Goal: Task Accomplishment & Management: Manage account settings

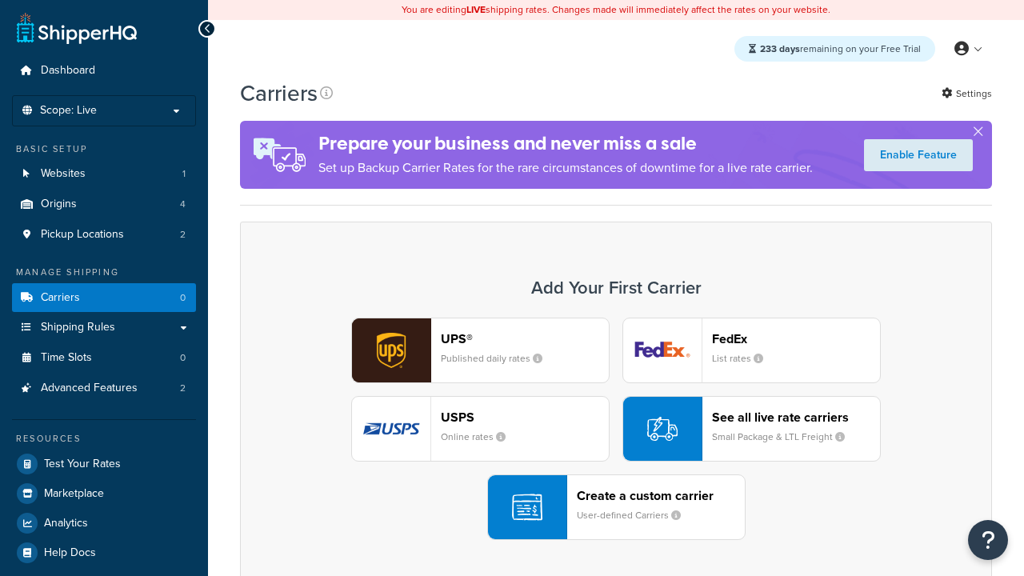
click at [616, 429] on div "UPS® Published daily rates FedEx List rates USPS Online rates See all live rate…" at bounding box center [616, 429] width 719 height 222
click at [616, 507] on div "Create a custom carrier User-defined Carriers" at bounding box center [661, 507] width 168 height 38
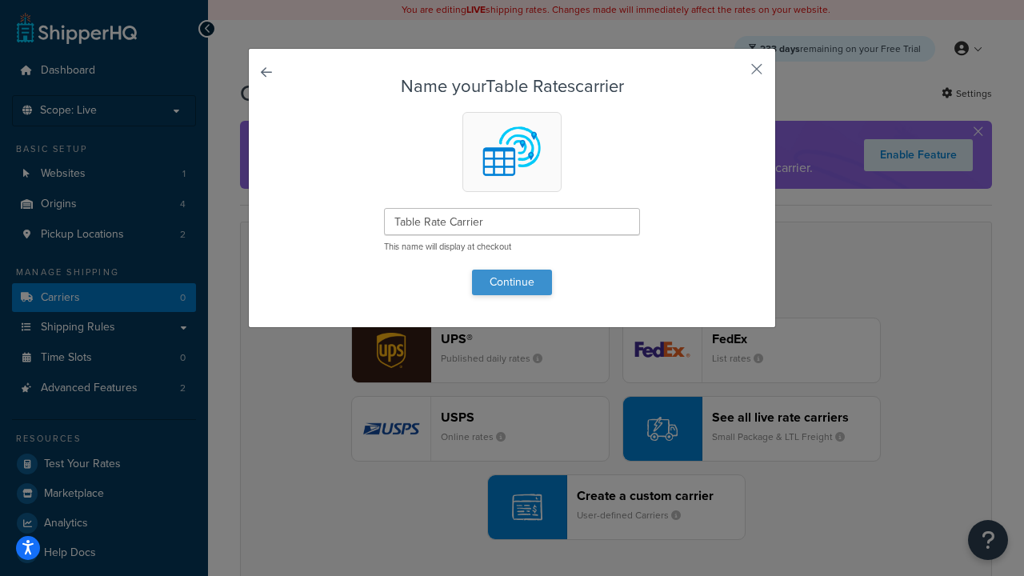
type input "Table Rate Carrier"
click at [512, 282] on button "Continue" at bounding box center [512, 283] width 80 height 26
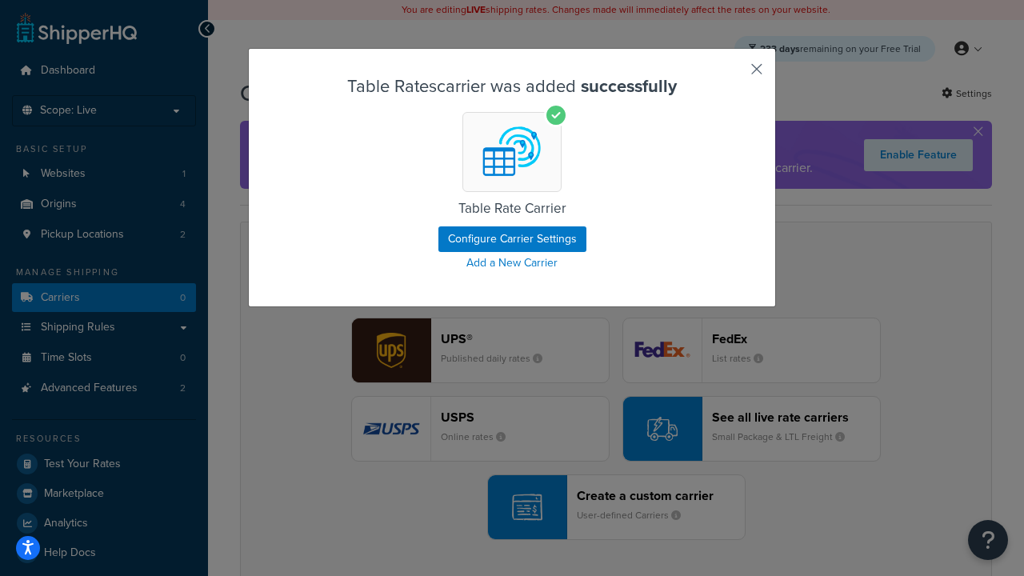
click at [733, 74] on button "button" at bounding box center [733, 75] width 4 height 4
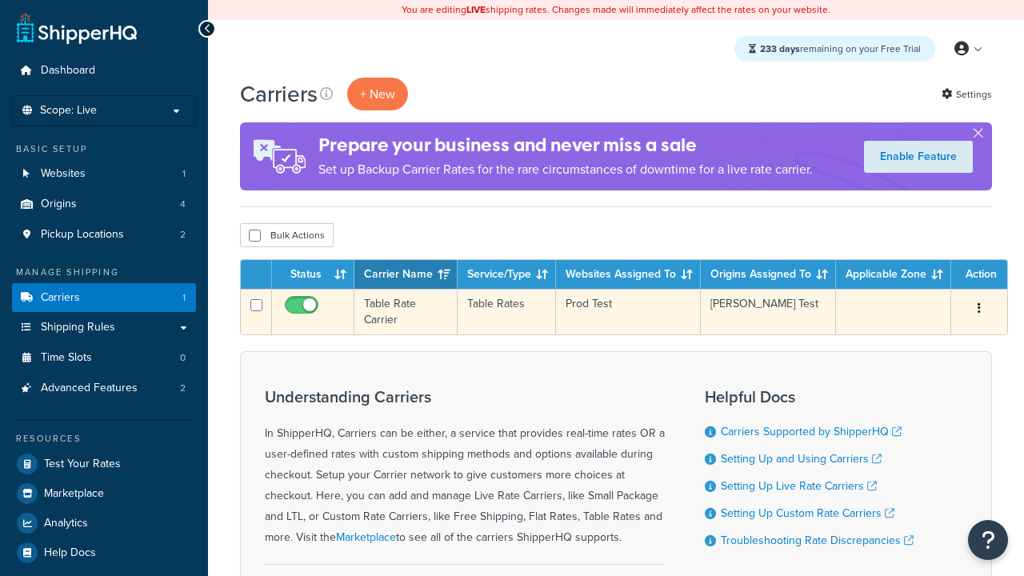
click at [979, 310] on icon "button" at bounding box center [979, 307] width 3 height 11
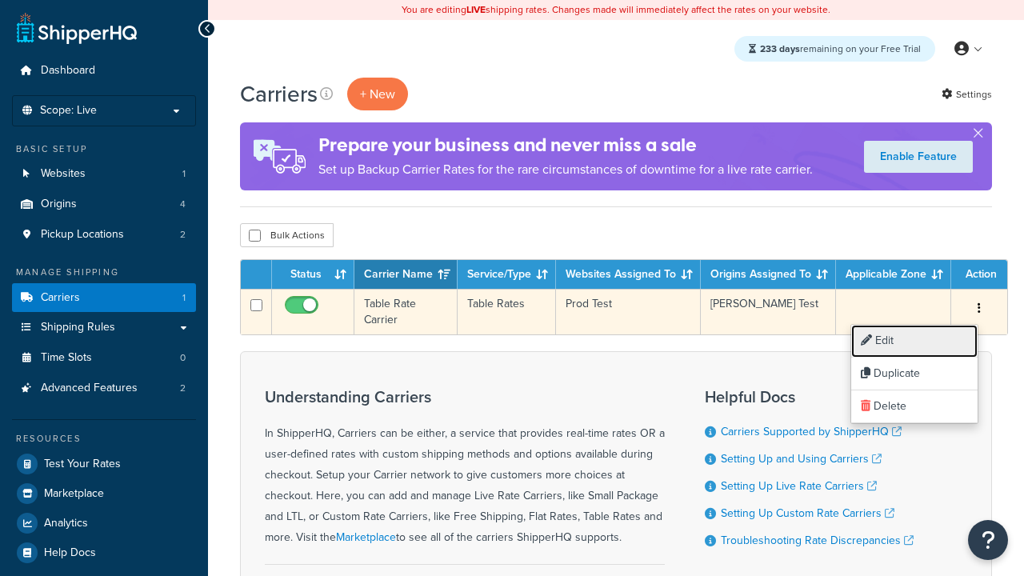
click at [915, 341] on link "Edit" at bounding box center [914, 341] width 126 height 33
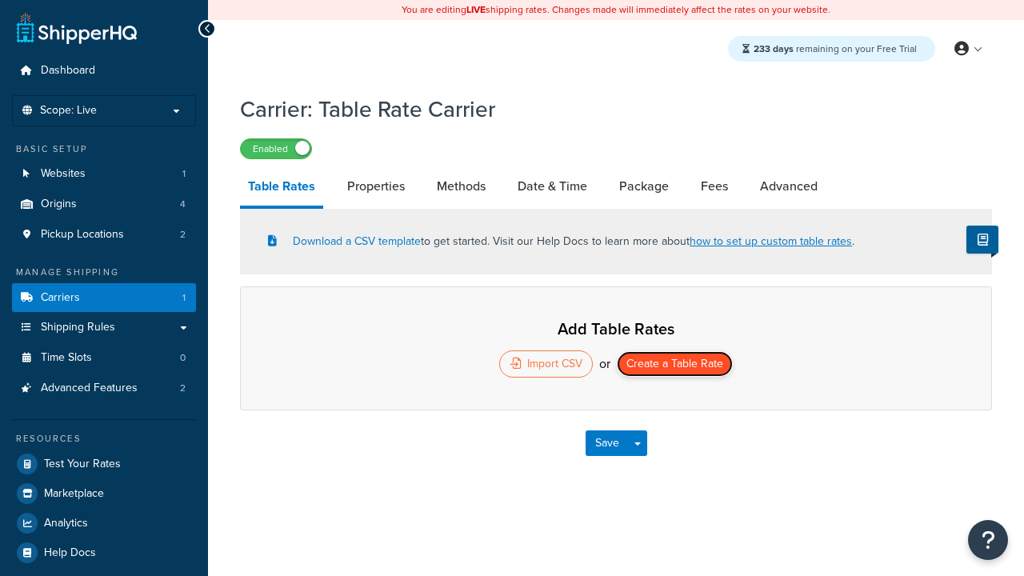
click at [675, 366] on button "Create a Table Rate" at bounding box center [675, 364] width 116 height 26
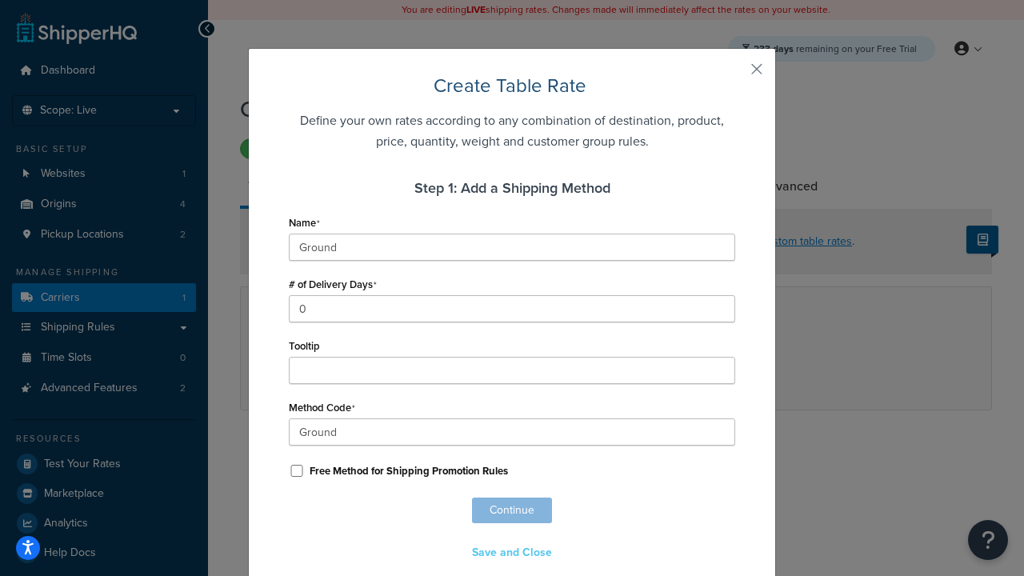
scroll to position [1000, 0]
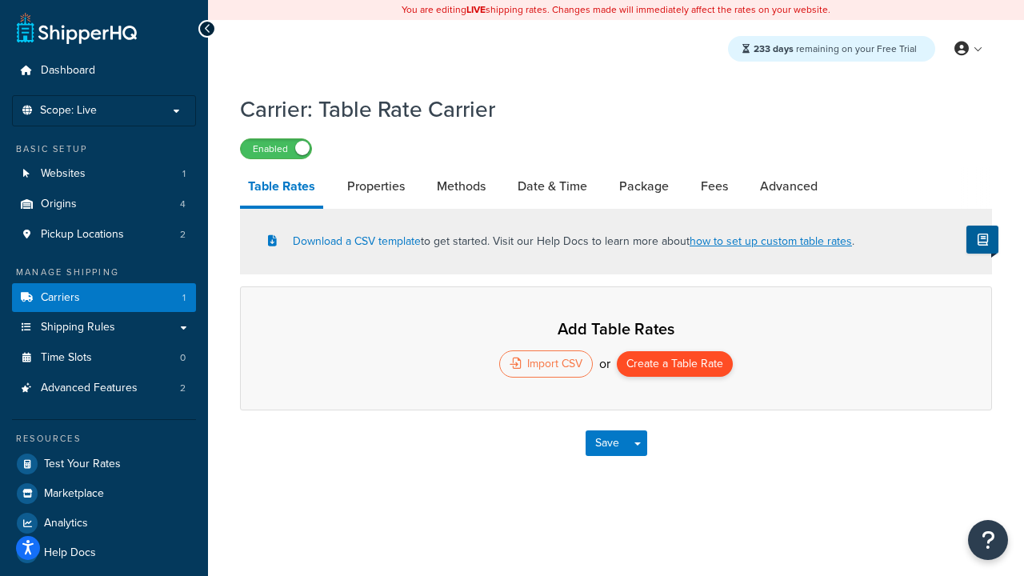
select select "25"
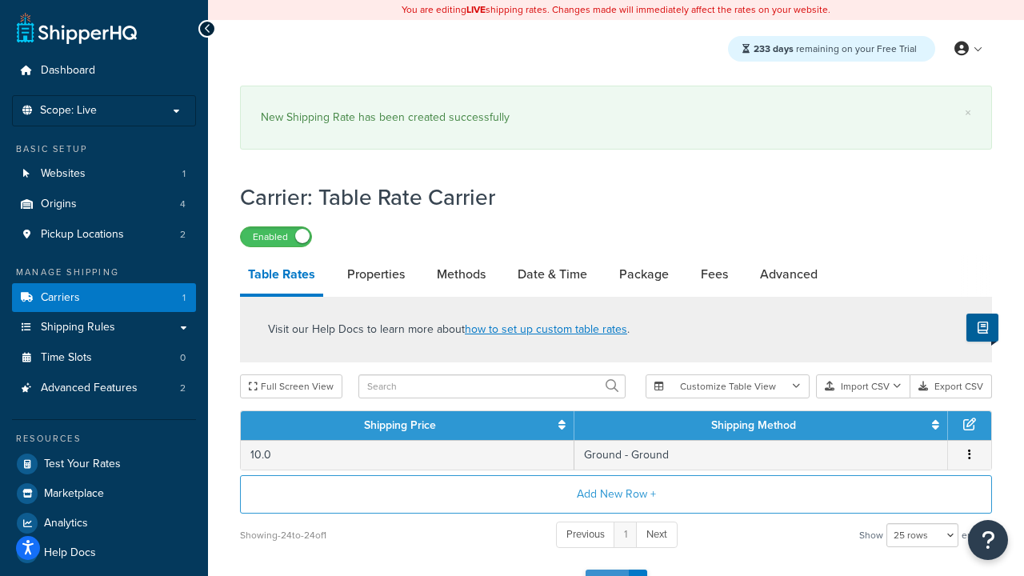
click at [607, 570] on button "Save" at bounding box center [607, 583] width 43 height 26
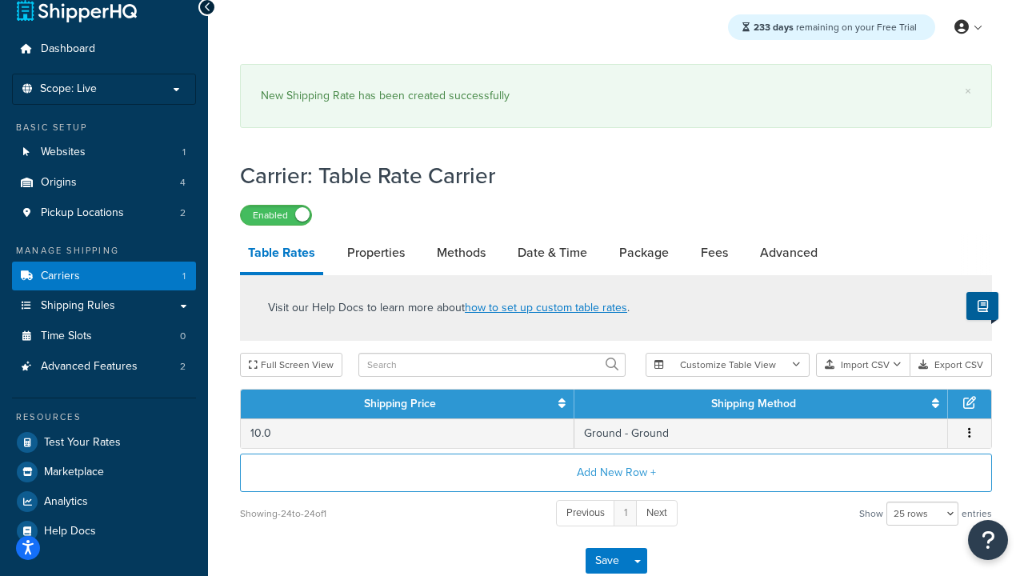
scroll to position [0, 0]
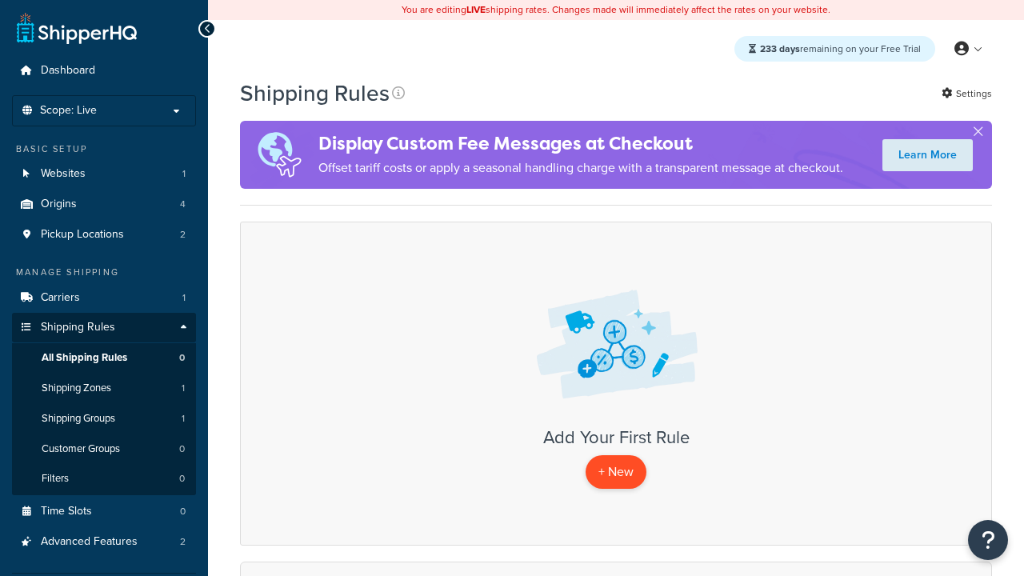
click at [616, 472] on p "+ New" at bounding box center [616, 471] width 61 height 33
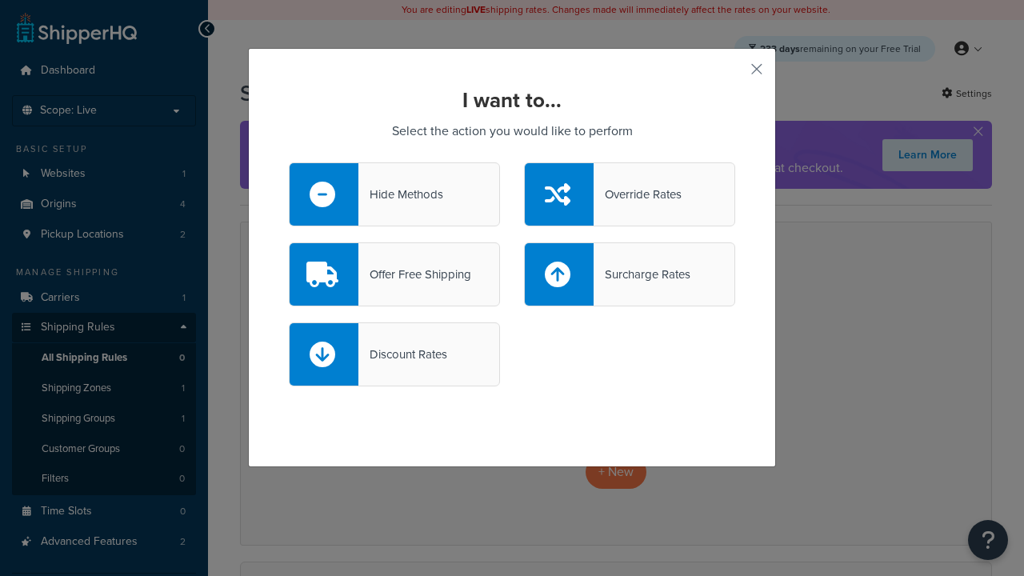
click at [630, 194] on div "Override Rates" at bounding box center [638, 194] width 88 height 22
click at [0, 0] on input "Override Rates" at bounding box center [0, 0] width 0 height 0
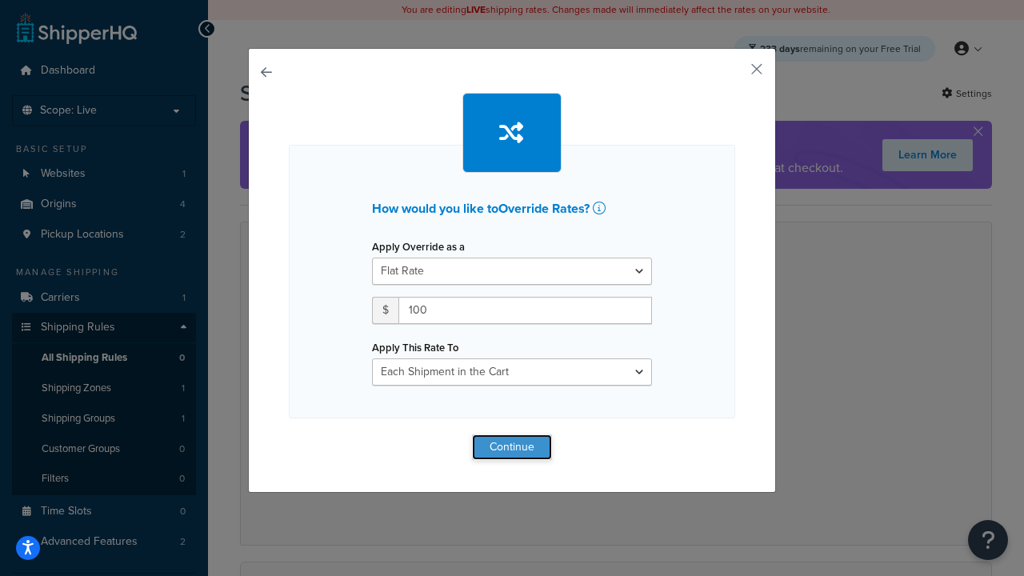
click at [512, 447] on button "Continue" at bounding box center [512, 448] width 80 height 26
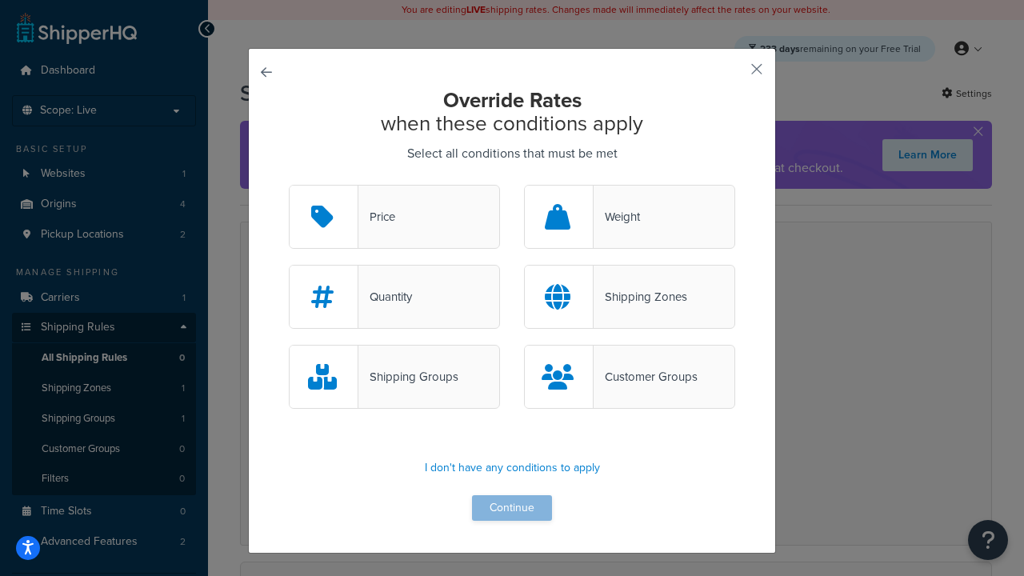
click at [395, 218] on div "Price" at bounding box center [376, 217] width 37 height 22
click at [0, 0] on input "Price" at bounding box center [0, 0] width 0 height 0
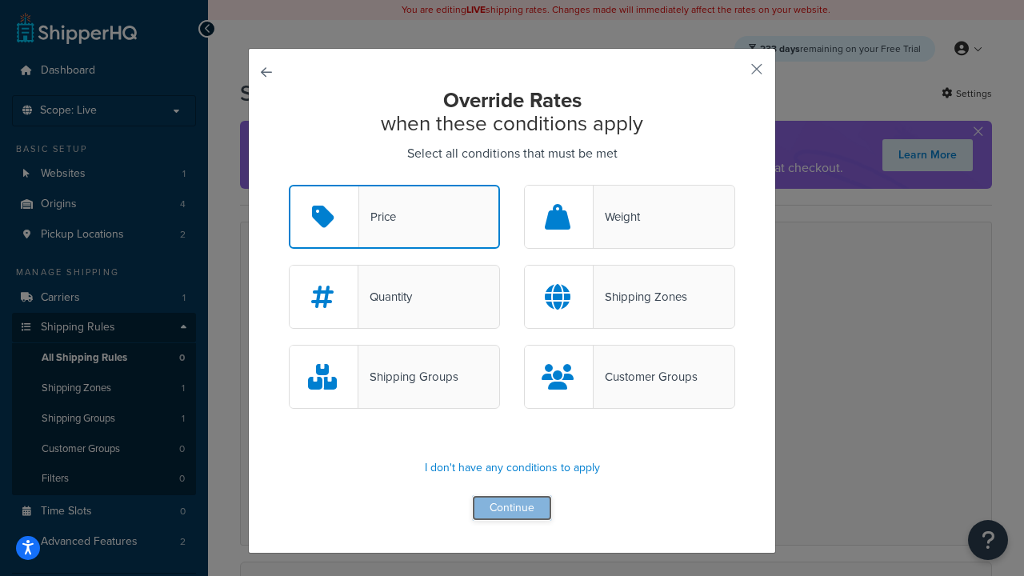
click at [512, 509] on button "Continue" at bounding box center [512, 508] width 80 height 26
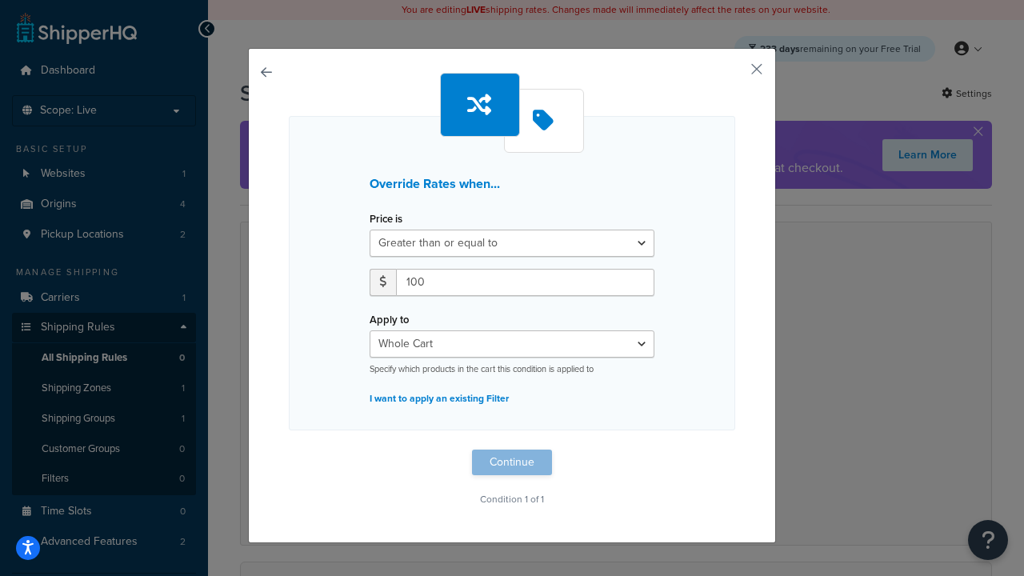
type input "100"
click at [512, 463] on button "Continue" at bounding box center [512, 463] width 80 height 26
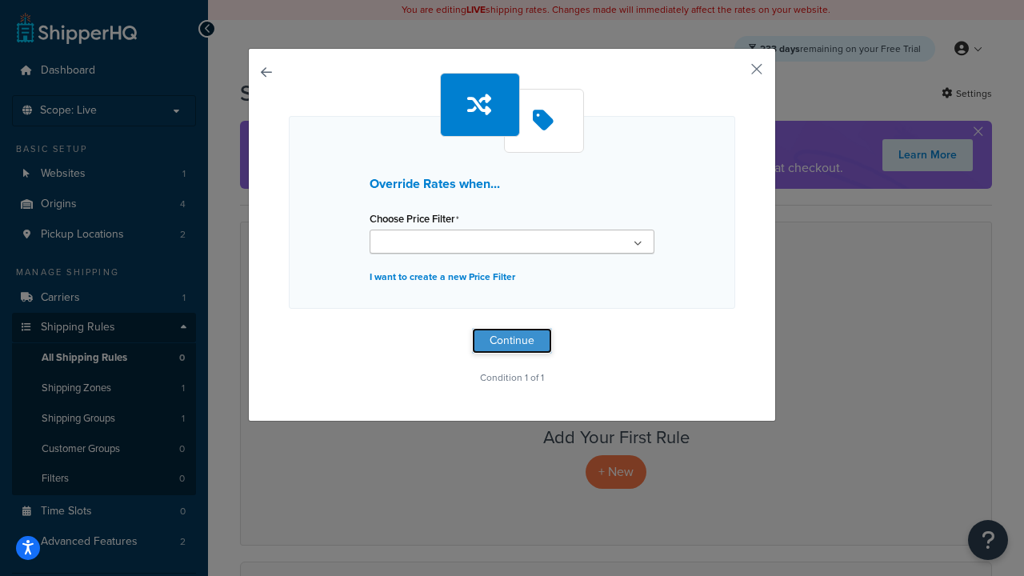
click at [512, 341] on button "Continue" at bounding box center [512, 341] width 80 height 26
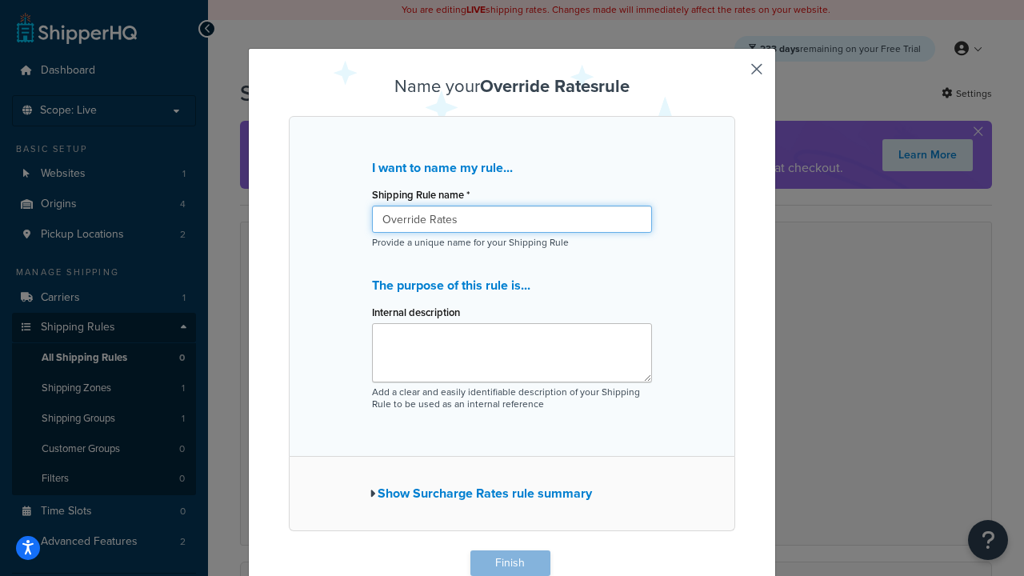
type input "Override Rates"
click at [510, 563] on button "Finish" at bounding box center [511, 564] width 80 height 26
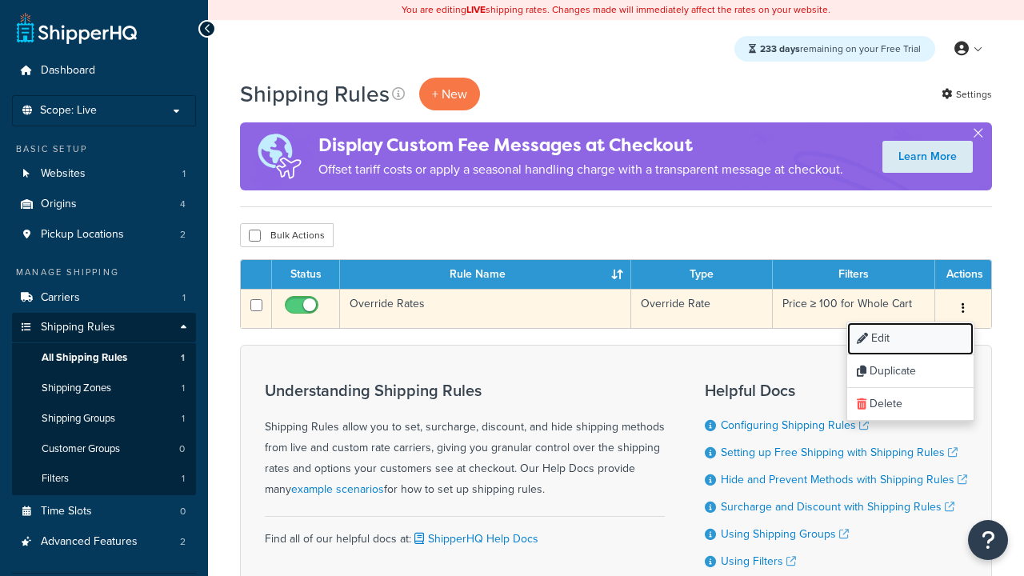
click at [910, 339] on link "Edit" at bounding box center [910, 338] width 126 height 33
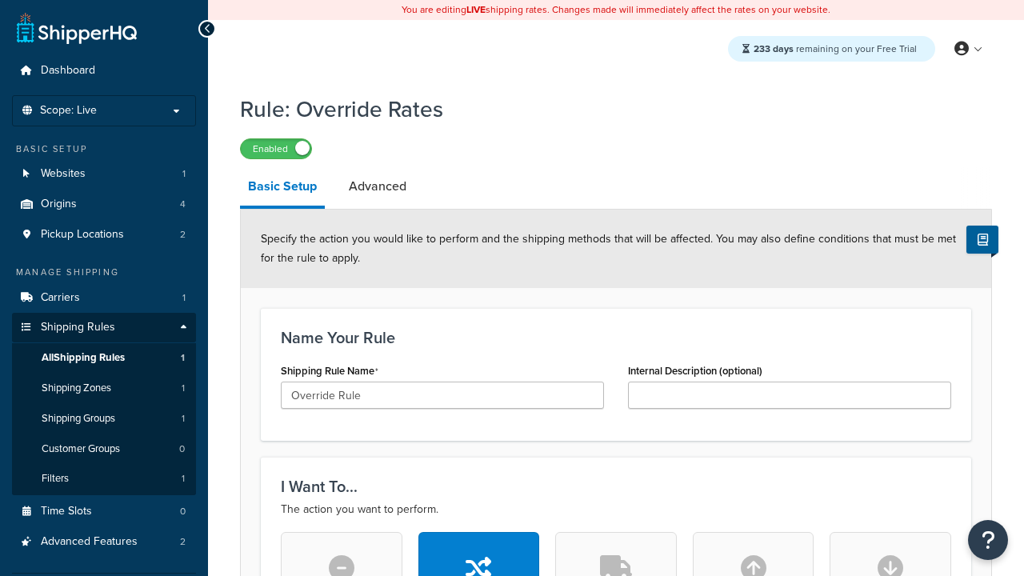
type input "Override Rule"
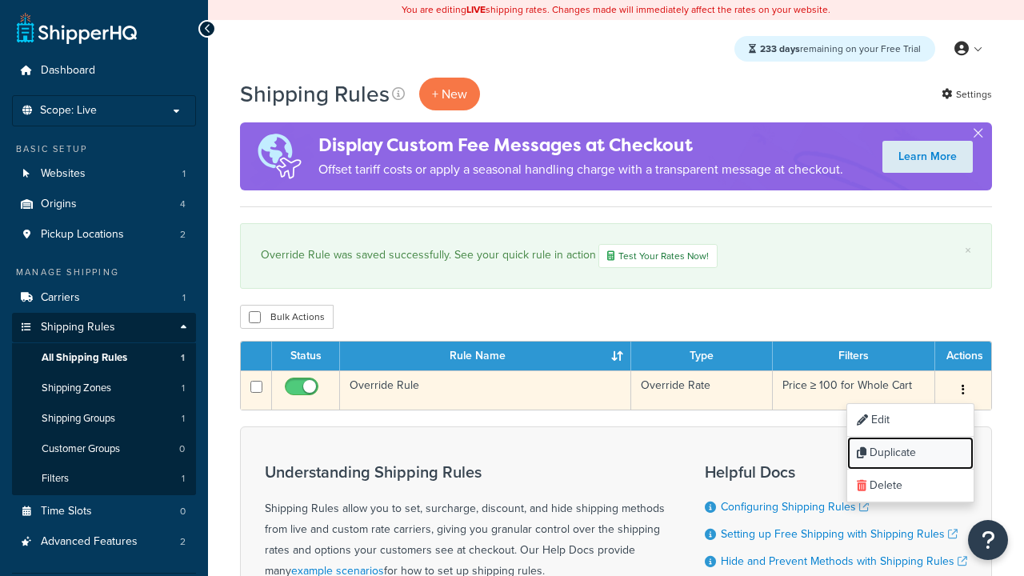
click at [910, 455] on link "Duplicate" at bounding box center [910, 453] width 126 height 33
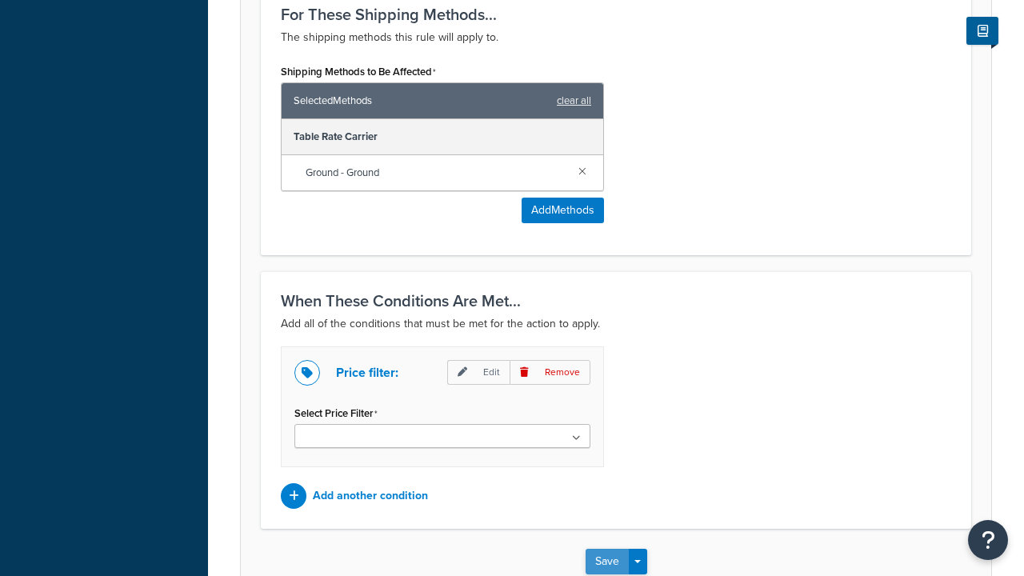
click at [607, 549] on button "Save" at bounding box center [607, 562] width 43 height 26
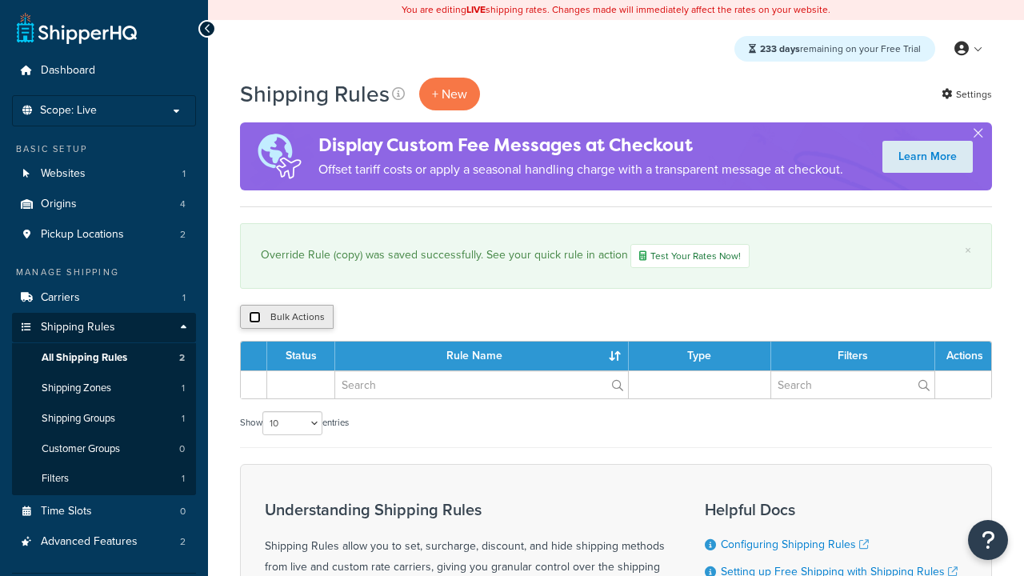
click at [254, 318] on input "checkbox" at bounding box center [255, 317] width 12 height 12
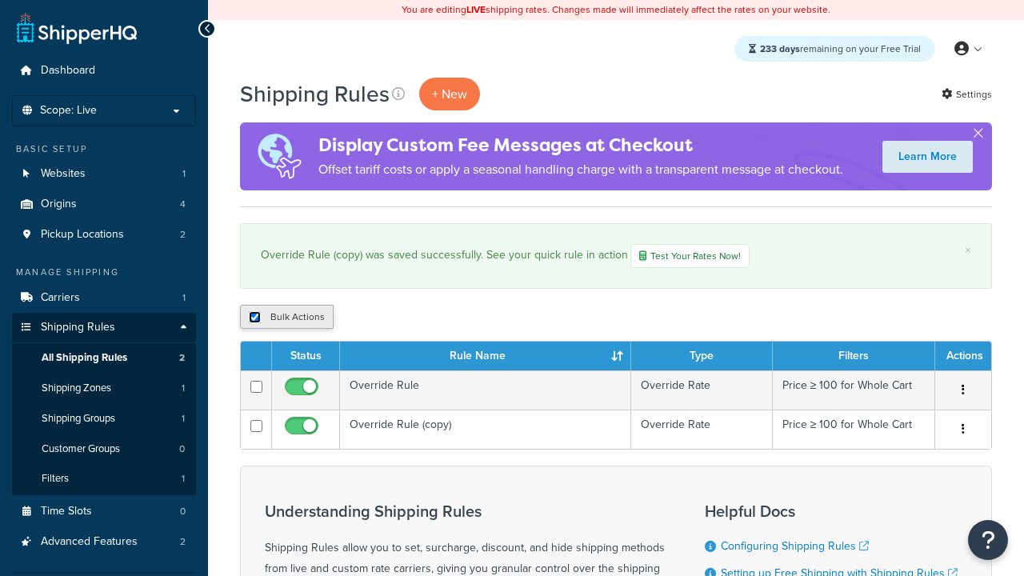
click at [254, 318] on input "checkbox" at bounding box center [255, 317] width 12 height 12
checkbox input "false"
click at [254, 318] on input "checkbox" at bounding box center [255, 317] width 12 height 12
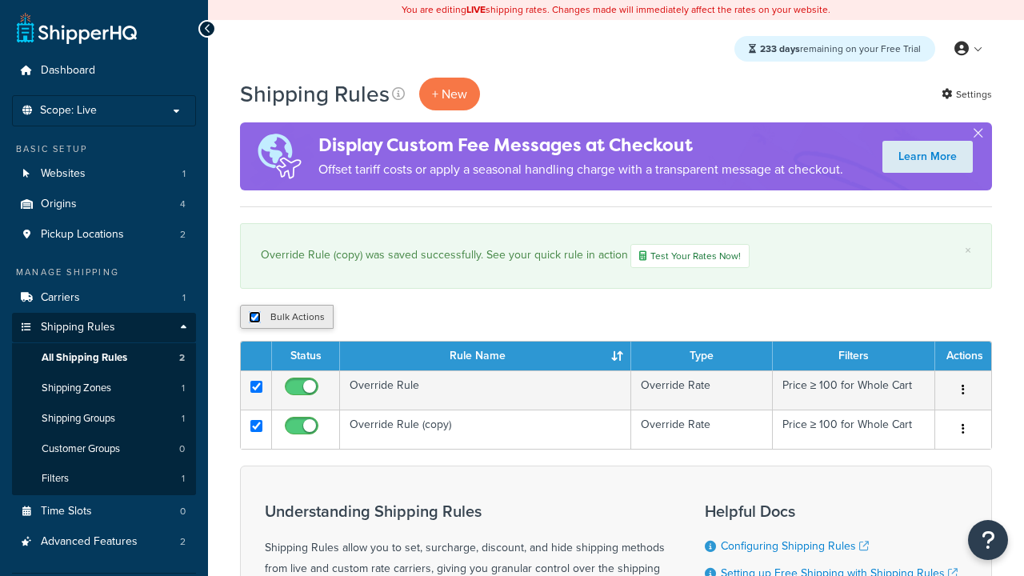
checkbox input "true"
click at [367, 318] on button "Duplicate" at bounding box center [366, 317] width 67 height 24
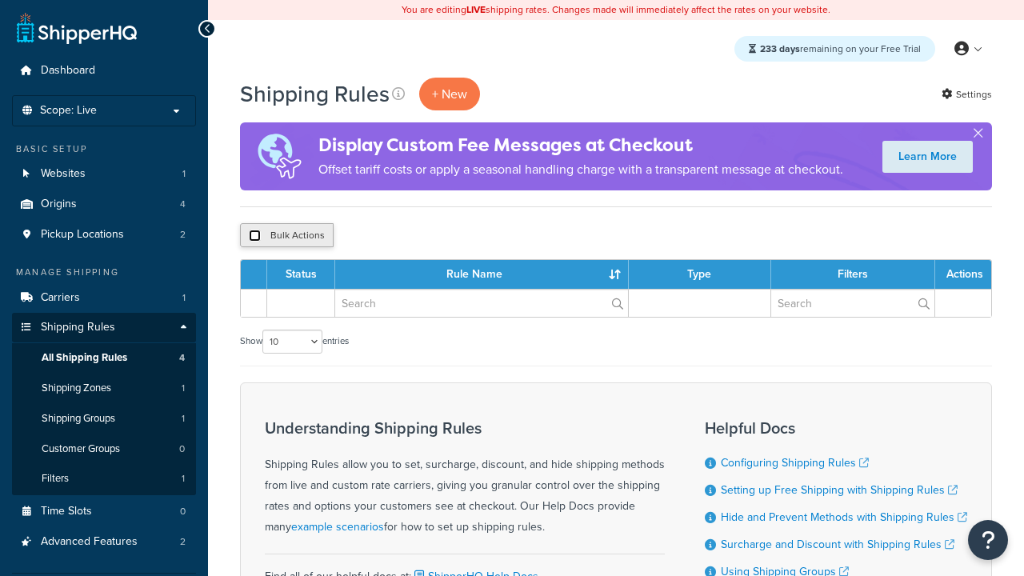
click at [254, 236] on input "checkbox" at bounding box center [255, 236] width 12 height 12
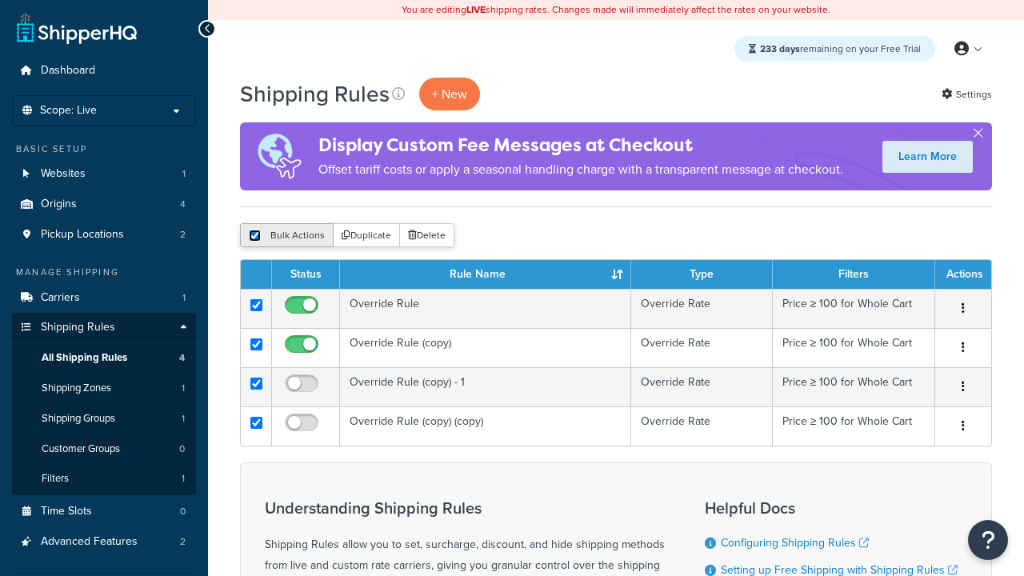
click at [254, 236] on input "checkbox" at bounding box center [255, 236] width 12 height 12
checkbox input "false"
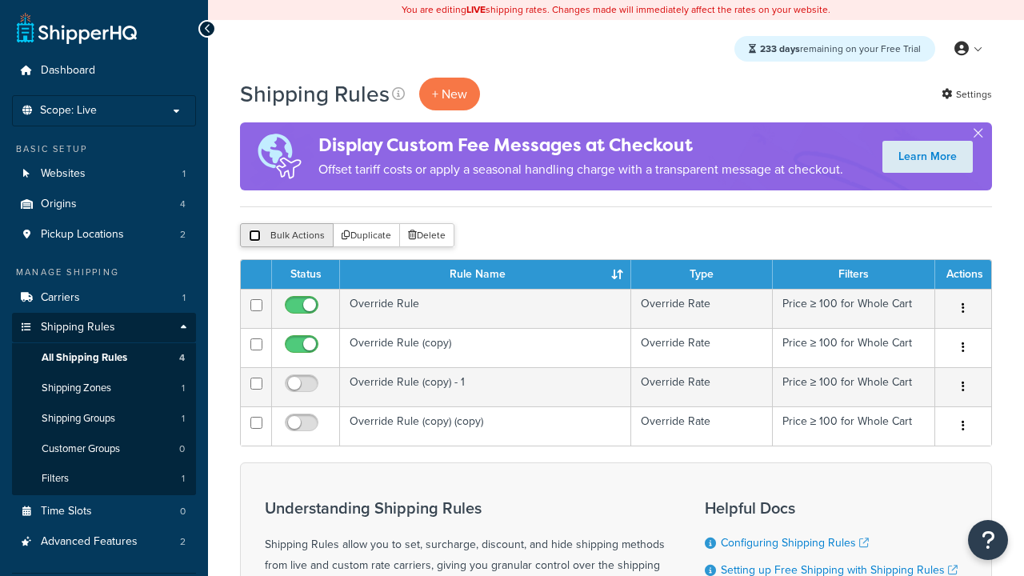
checkbox input "false"
click at [286, 236] on button "Bulk Actions" at bounding box center [287, 235] width 94 height 24
checkbox input "true"
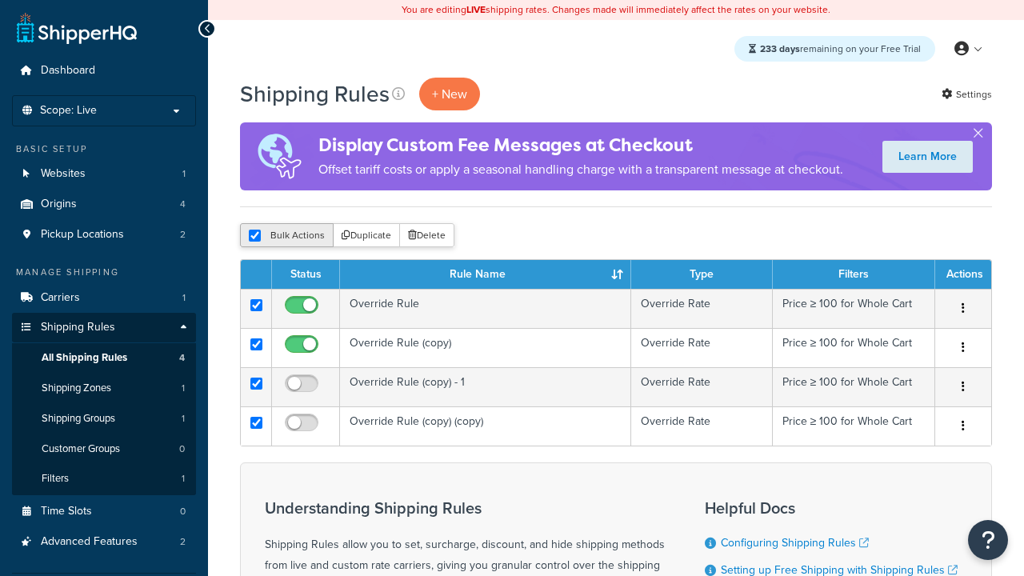
checkbox input "true"
click at [431, 236] on button "Delete" at bounding box center [426, 235] width 55 height 24
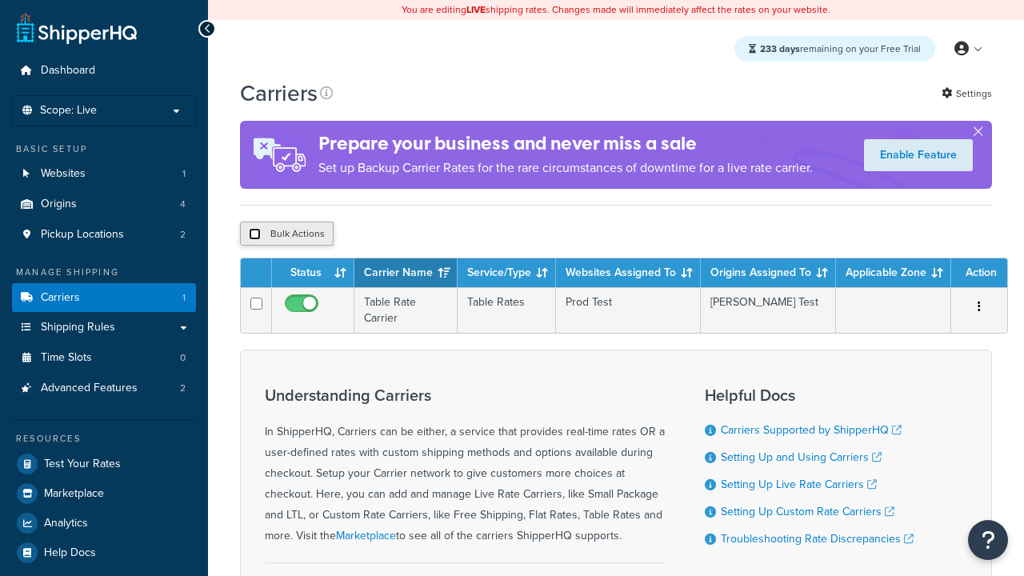
click at [254, 236] on input "checkbox" at bounding box center [255, 234] width 12 height 12
checkbox input "true"
click at [0, 0] on button "Delete" at bounding box center [0, 0] width 0 height 0
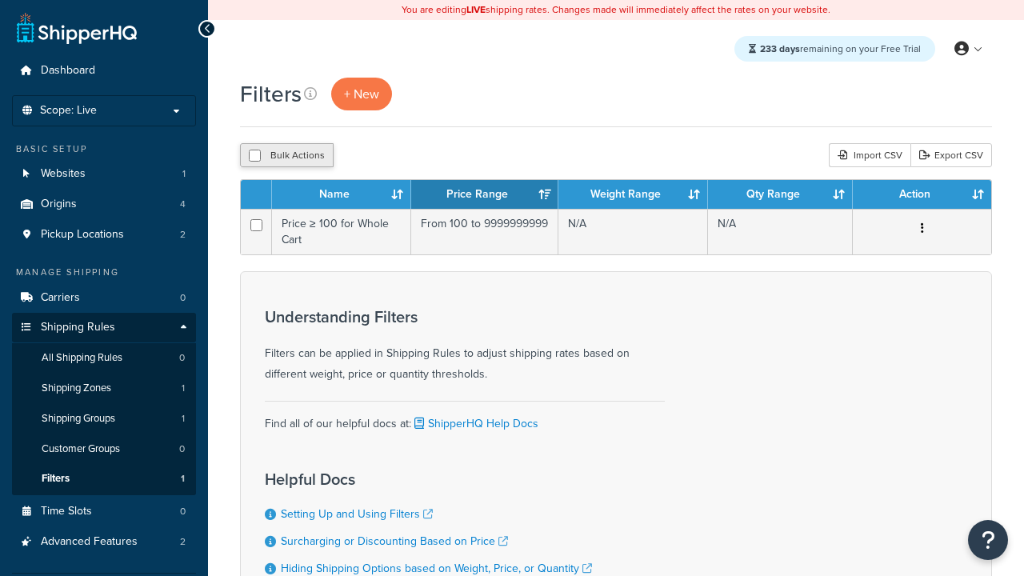
click at [286, 156] on button "Bulk Actions" at bounding box center [287, 155] width 94 height 24
checkbox input "true"
click at [0, 0] on button "Delete" at bounding box center [0, 0] width 0 height 0
